Goal: Task Accomplishment & Management: Manage account settings

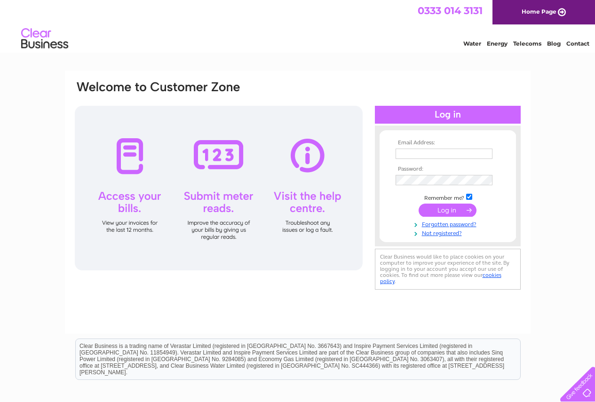
click at [433, 152] on input "text" at bounding box center [443, 154] width 97 height 10
type input "[EMAIL_ADDRESS][DOMAIN_NAME]"
click at [418, 205] on input "submit" at bounding box center [447, 211] width 58 height 13
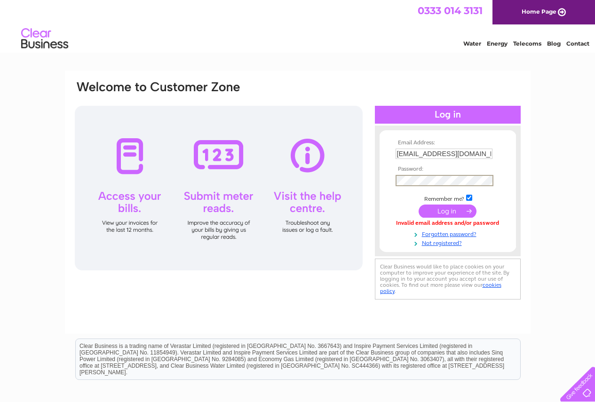
click at [418, 205] on input "submit" at bounding box center [447, 211] width 58 height 13
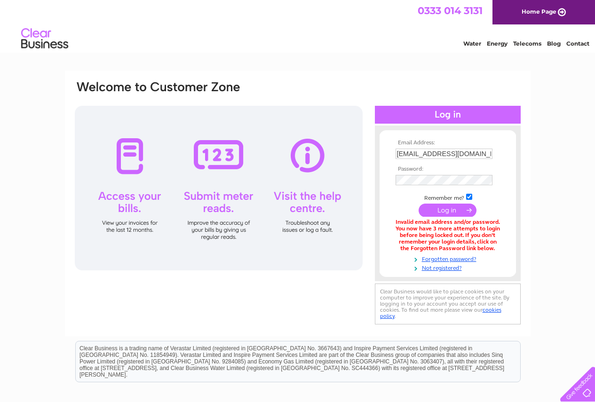
click at [433, 154] on input "[EMAIL_ADDRESS][DOMAIN_NAME]" at bounding box center [443, 154] width 97 height 10
